Goal: Communication & Community: Answer question/provide support

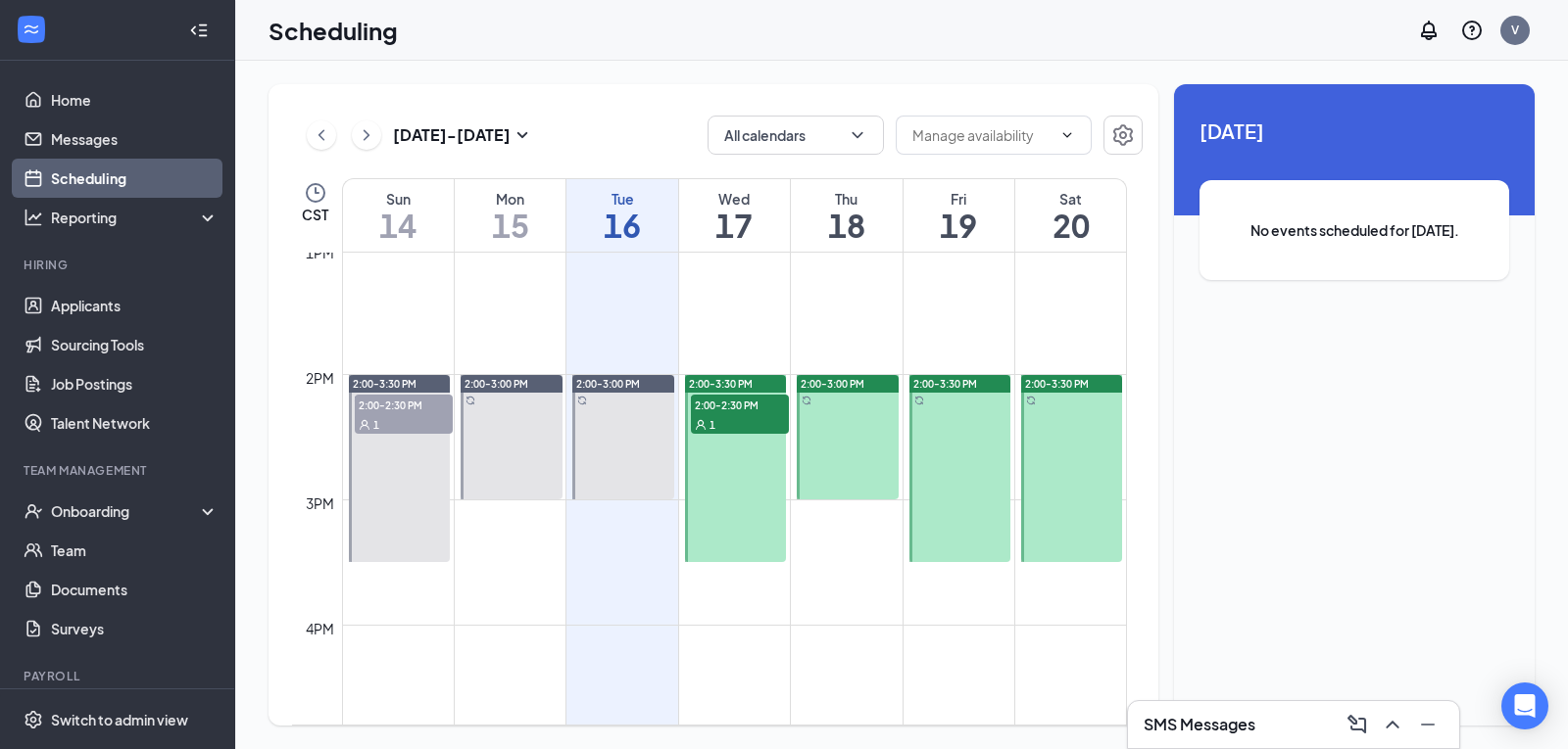
scroll to position [1649, 0]
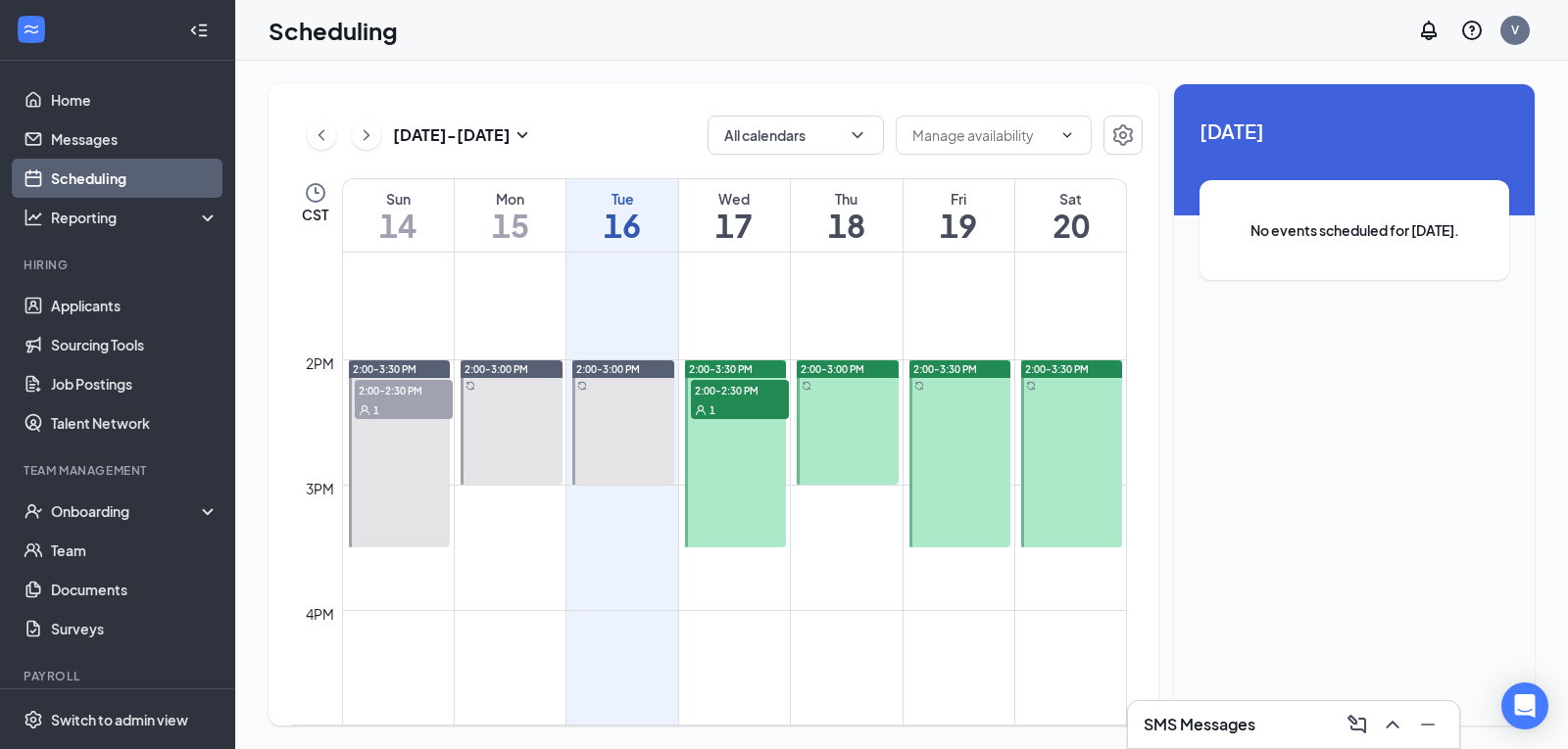
click at [382, 386] on span "2:00-2:30 PM" at bounding box center [404, 390] width 98 height 20
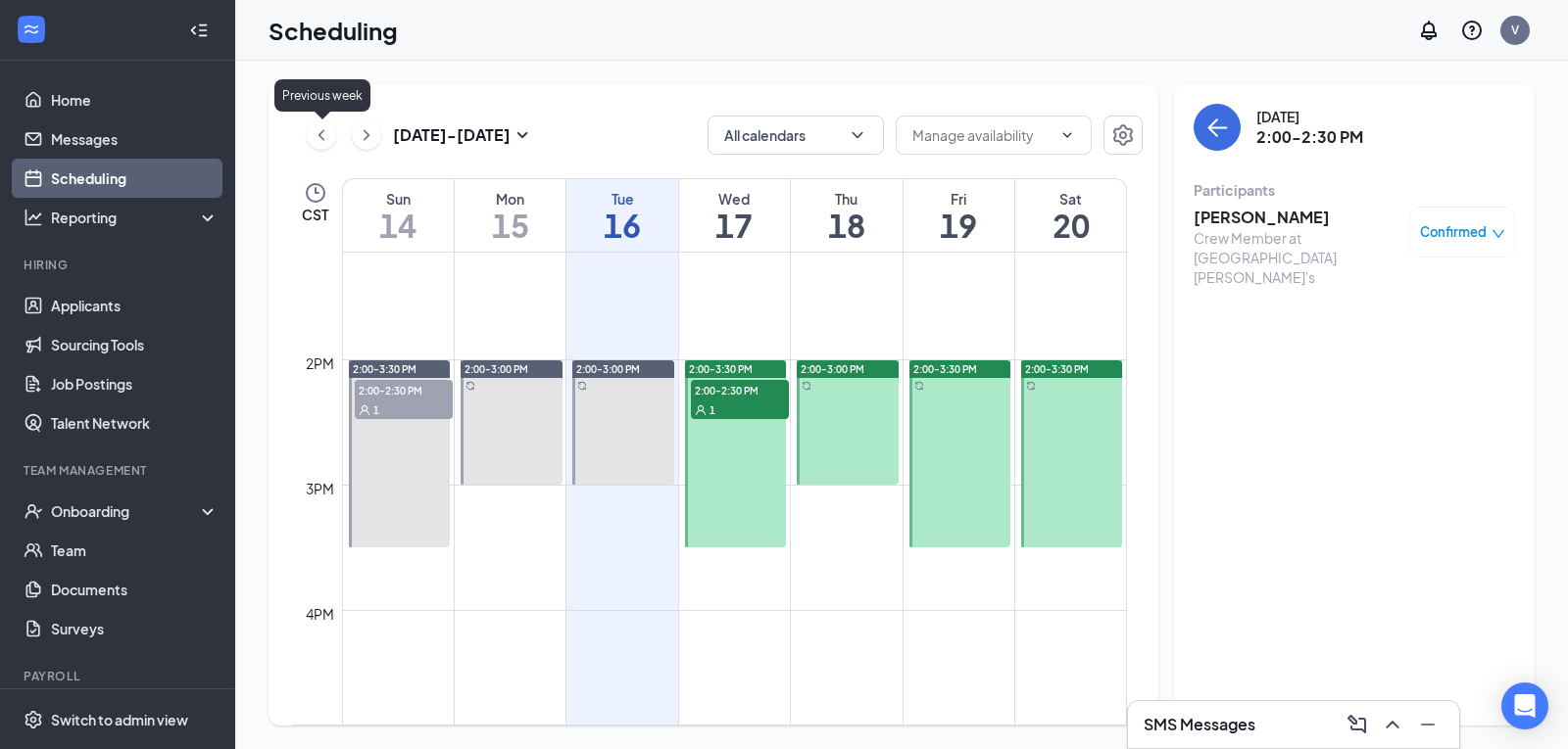
click at [323, 138] on icon "ChevronLeft" at bounding box center [322, 135] width 20 height 24
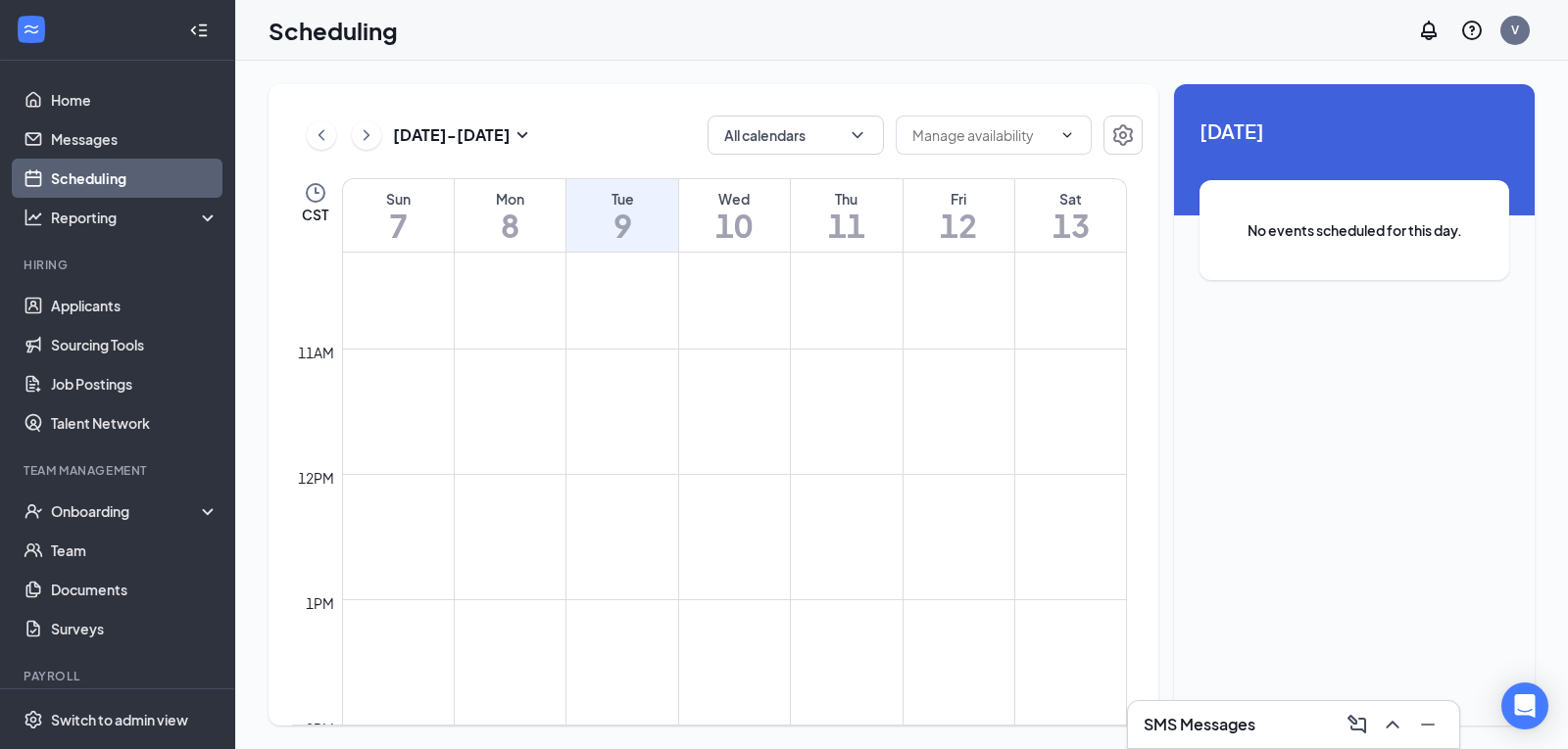
scroll to position [1649, 0]
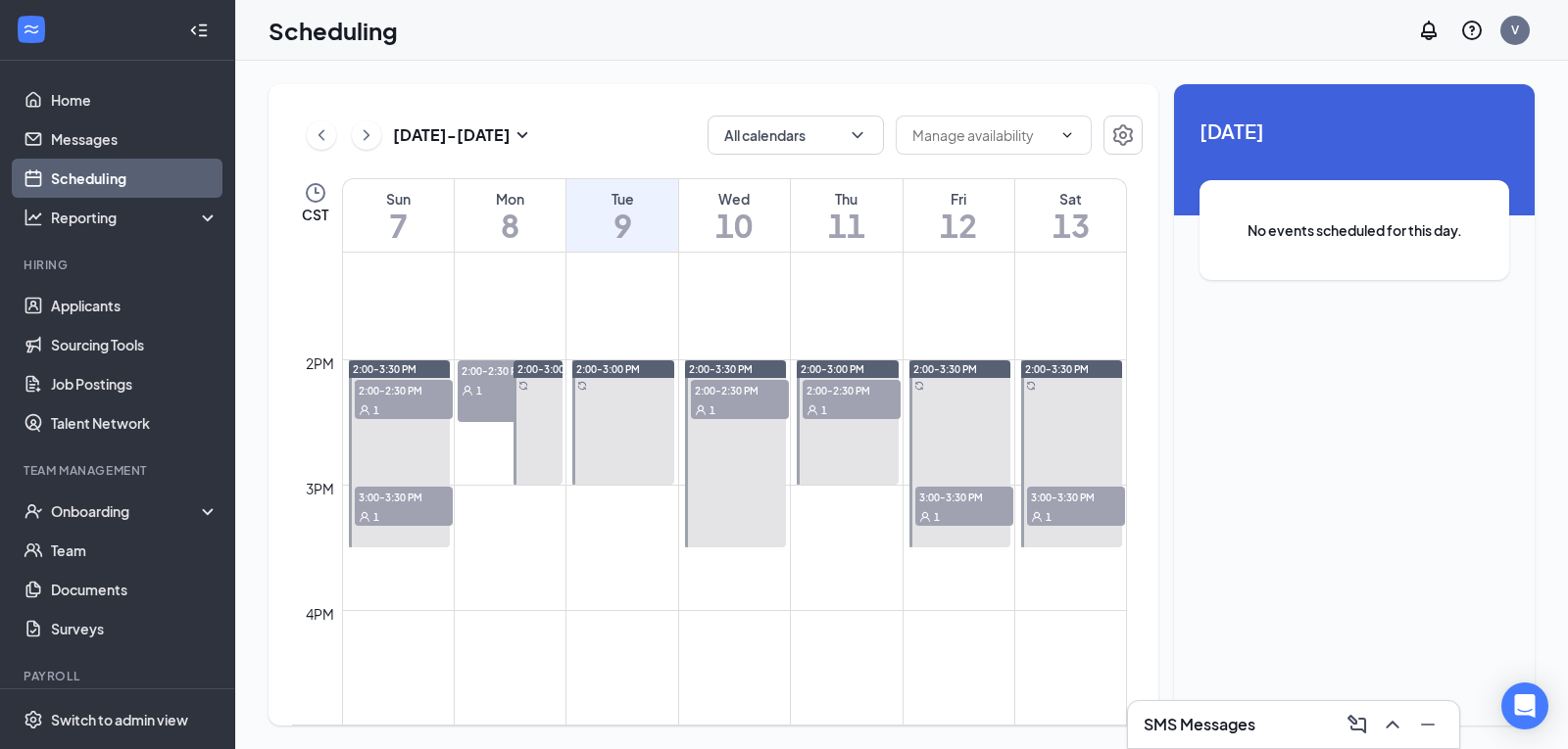
click at [1081, 502] on span "3:00-3:30 PM" at bounding box center [1076, 497] width 98 height 20
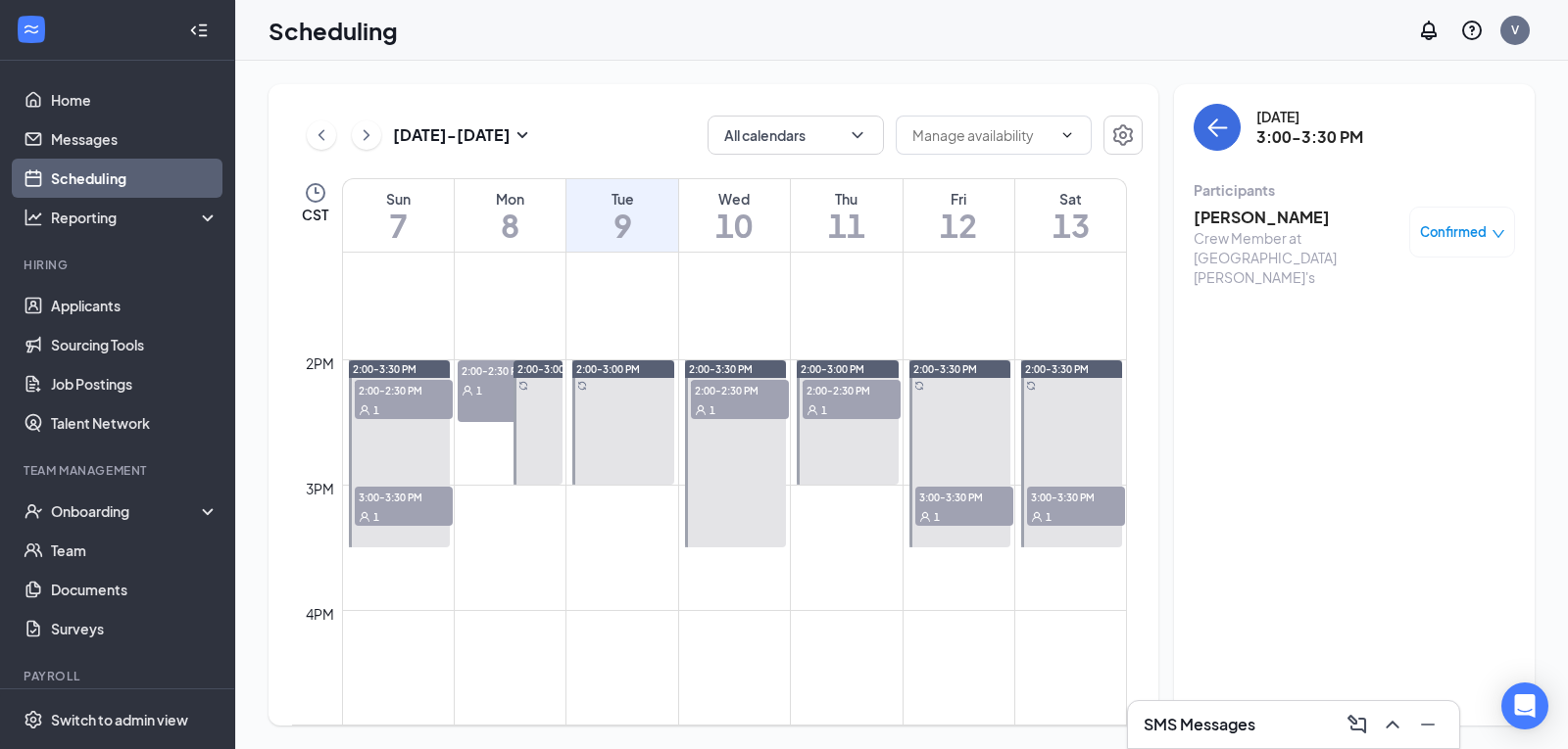
click at [941, 485] on div "3:00-3:30 PM 1" at bounding box center [964, 506] width 102 height 43
click at [1247, 217] on h3 "[PERSON_NAME]" at bounding box center [1296, 218] width 206 height 22
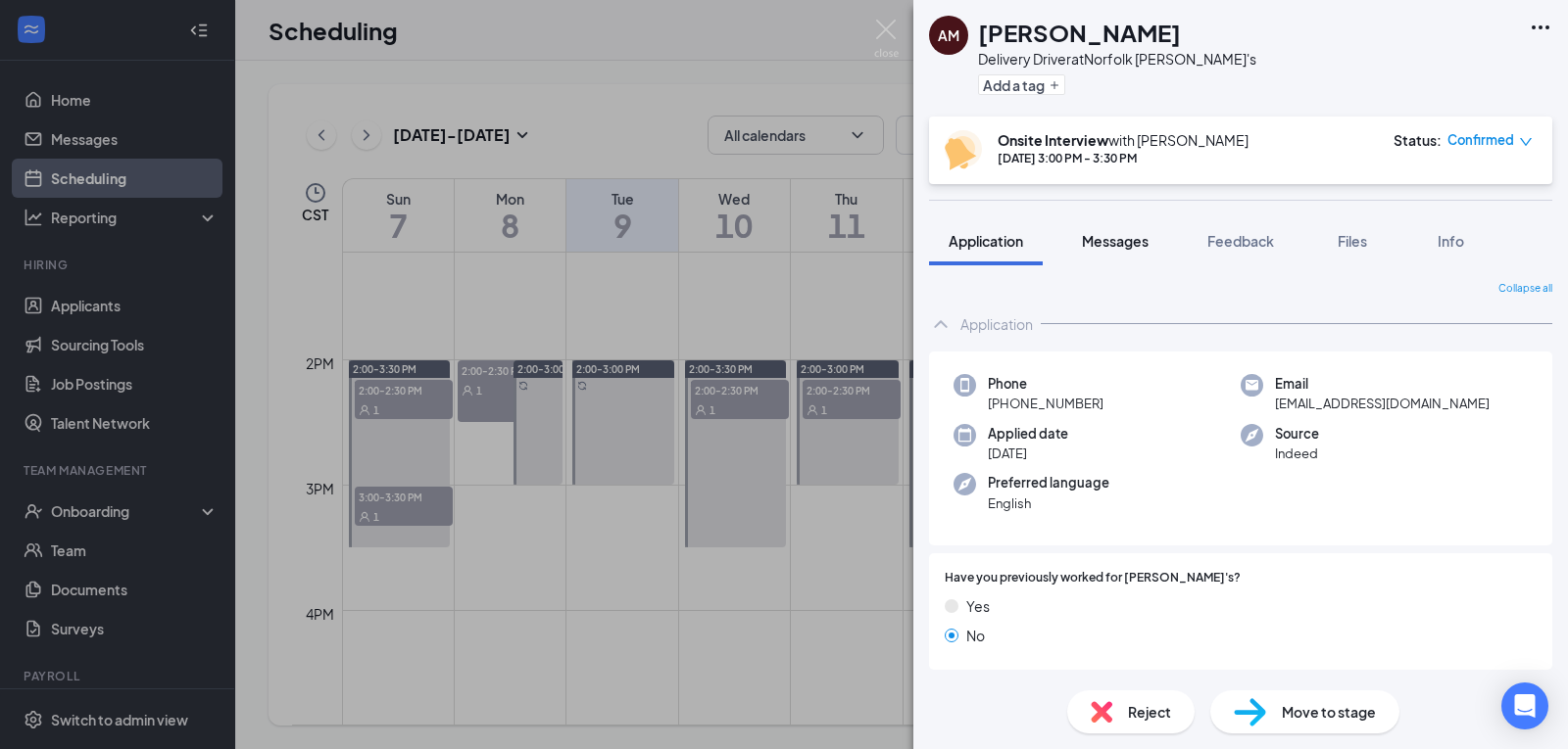
click at [1147, 237] on span "Messages" at bounding box center [1115, 241] width 67 height 18
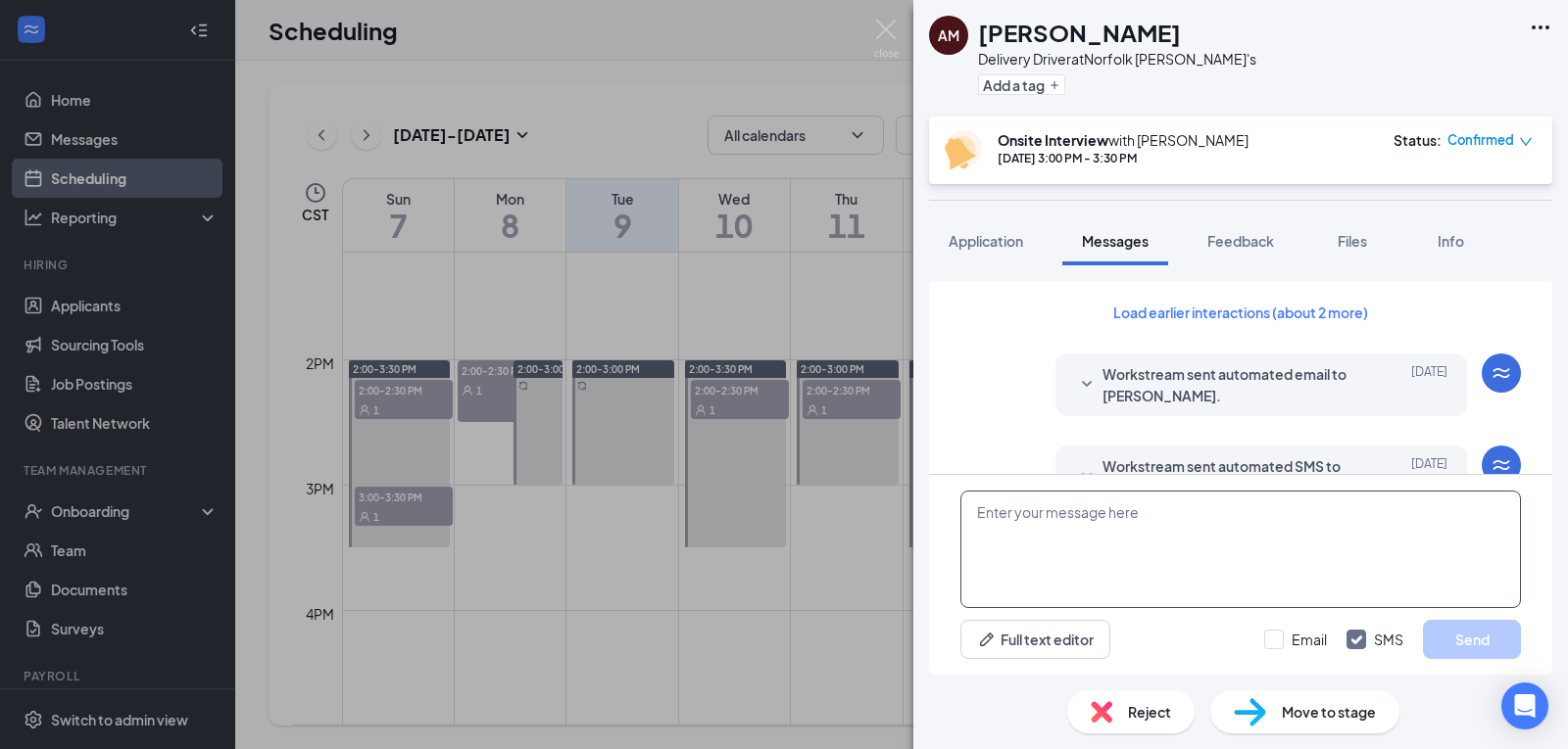
click at [1144, 540] on textarea at bounding box center [1240, 550] width 560 height 118
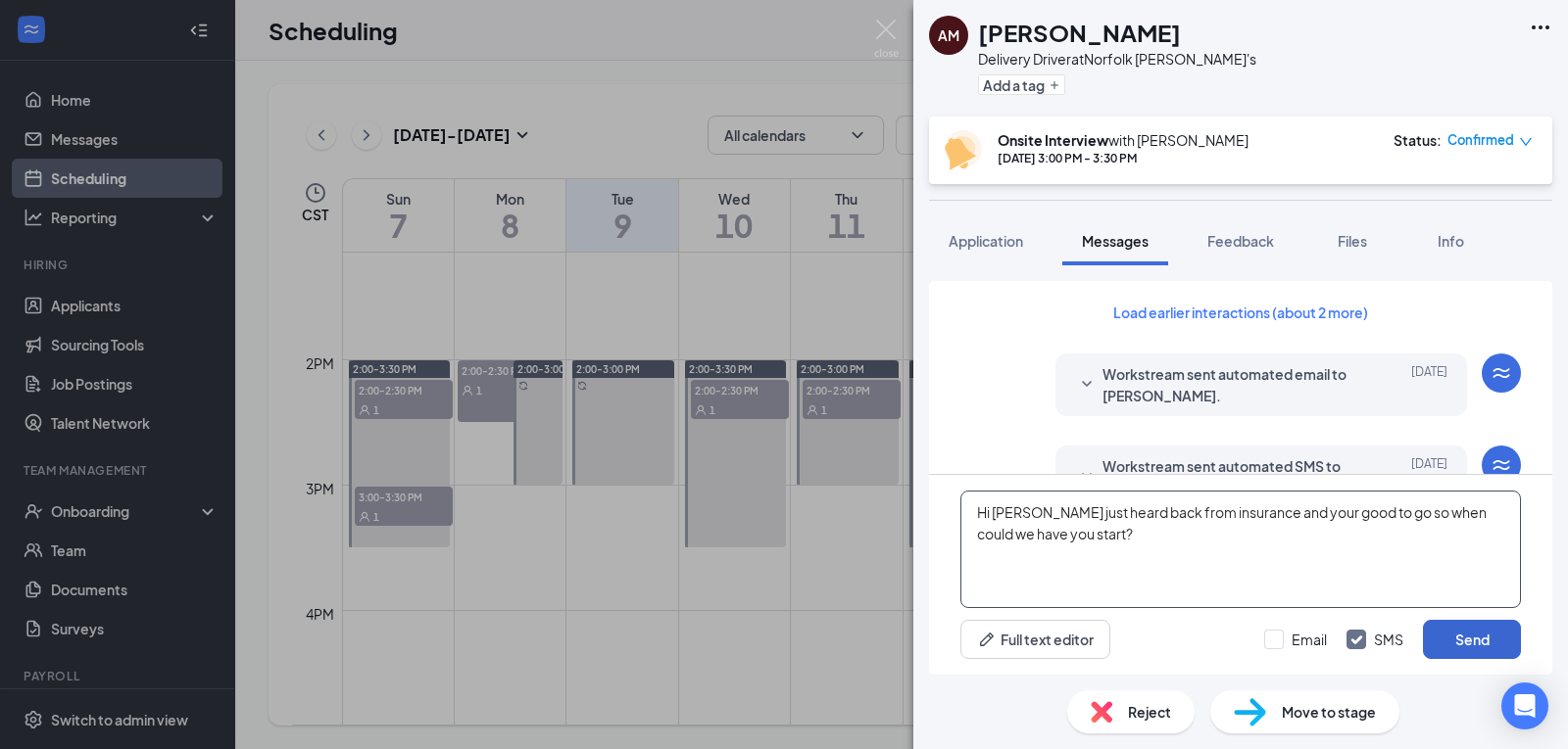
type textarea "Hi [PERSON_NAME] just heard back from insurance and your good to go so when cou…"
click at [1459, 643] on button "Send" at bounding box center [1472, 639] width 98 height 39
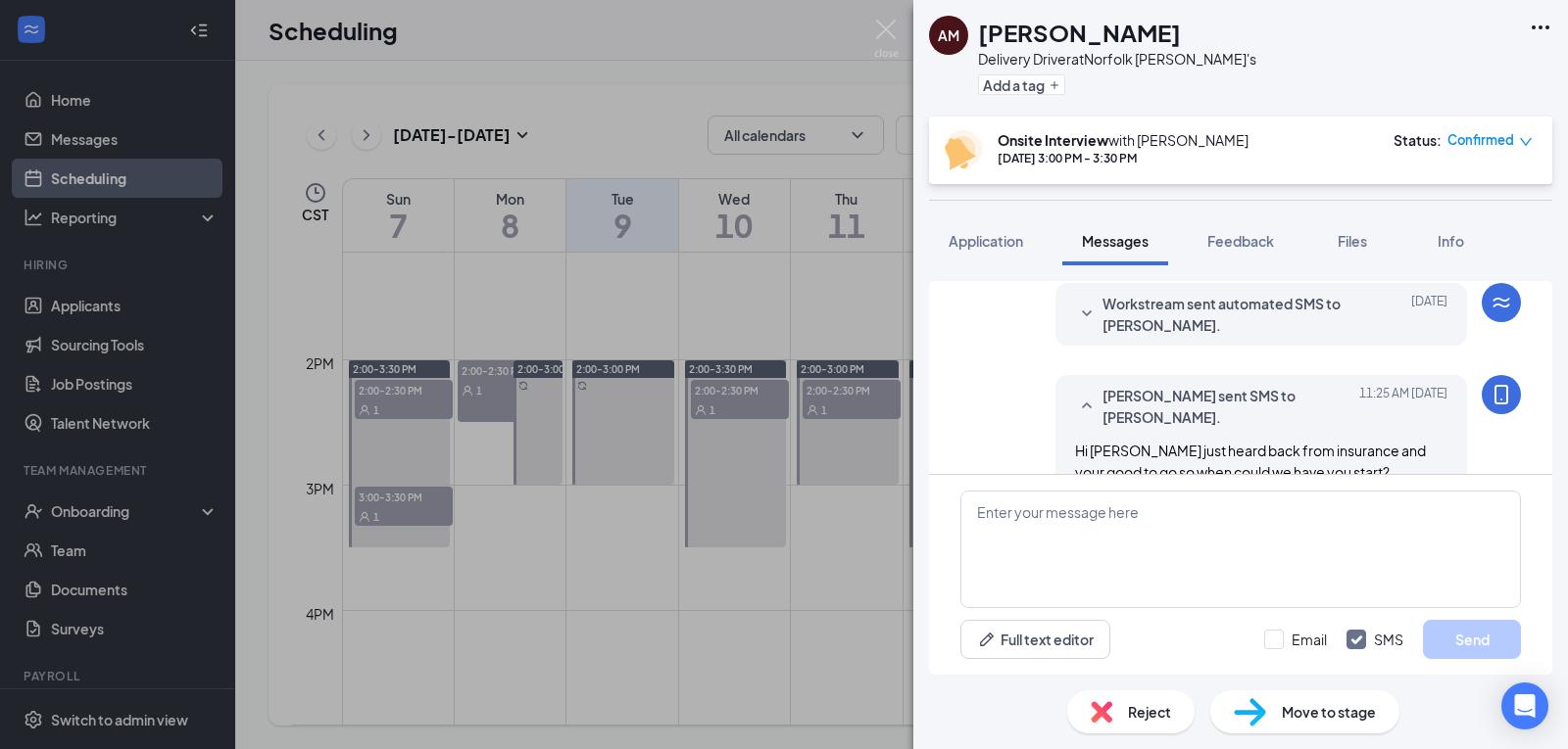
scroll to position [755, 0]
